Goal: Share content

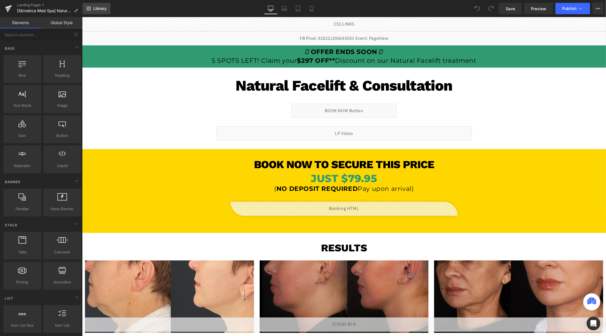
click at [96, 9] on span "Library" at bounding box center [99, 8] width 13 height 5
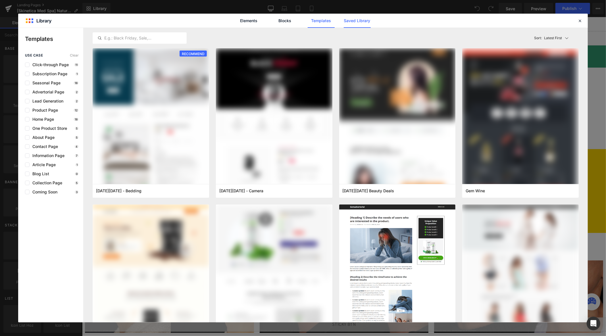
click at [359, 20] on link "Saved Library" at bounding box center [357, 21] width 27 height 14
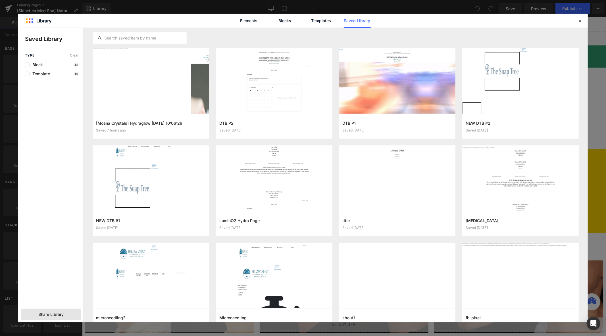
click at [352, 316] on span "Share Library" at bounding box center [436, 316] width 169 height 0
click at [352, 244] on div "Share Library" at bounding box center [436, 244] width 169 height 0
click at [352, 316] on span "Share Library" at bounding box center [436, 316] width 169 height 0
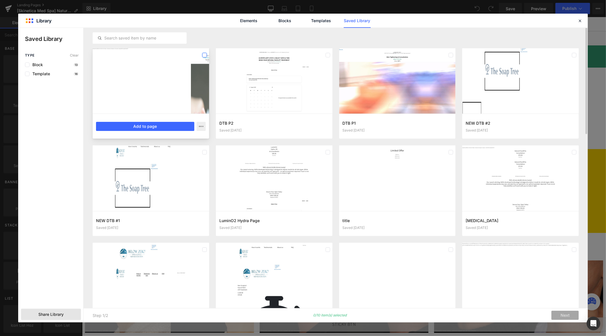
click at [0, 0] on label at bounding box center [0, 0] width 0 height 0
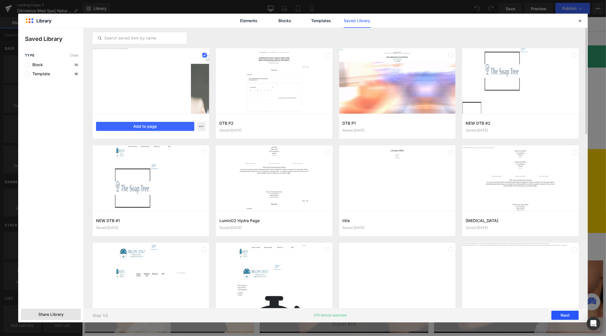
click at [0, 0] on button "Next" at bounding box center [0, 0] width 0 height 0
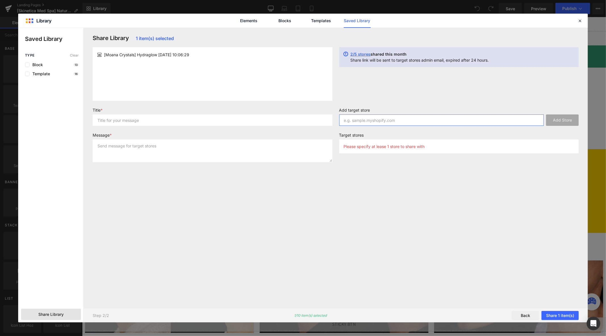
click at [0, 0] on input "text" at bounding box center [0, 0] width 0 height 0
paste input "[DOMAIN_NAME]"
type input "[DOMAIN_NAME]"
click at [0, 0] on input "text" at bounding box center [0, 0] width 0 height 0
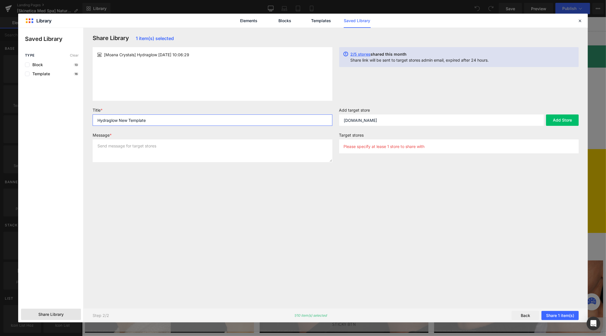
type input "Hydraglow New Template"
type textarea "Sharing."
click at [561, 123] on button "Add Store" at bounding box center [562, 120] width 33 height 11
click at [0, 0] on input "[DOMAIN_NAME]" at bounding box center [0, 0] width 0 height 0
paste input "[DOMAIN_NAME]"
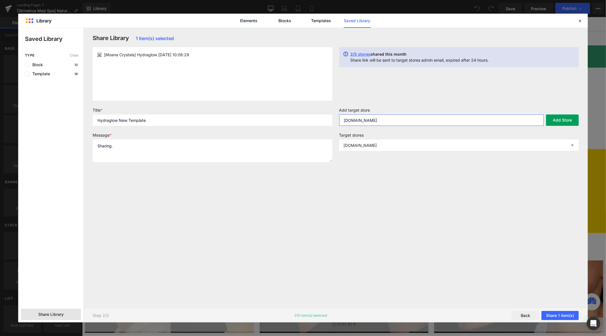
type input "[DOMAIN_NAME]"
click at [563, 120] on button "Add Store" at bounding box center [562, 120] width 33 height 11
